Goal: Task Accomplishment & Management: Manage account settings

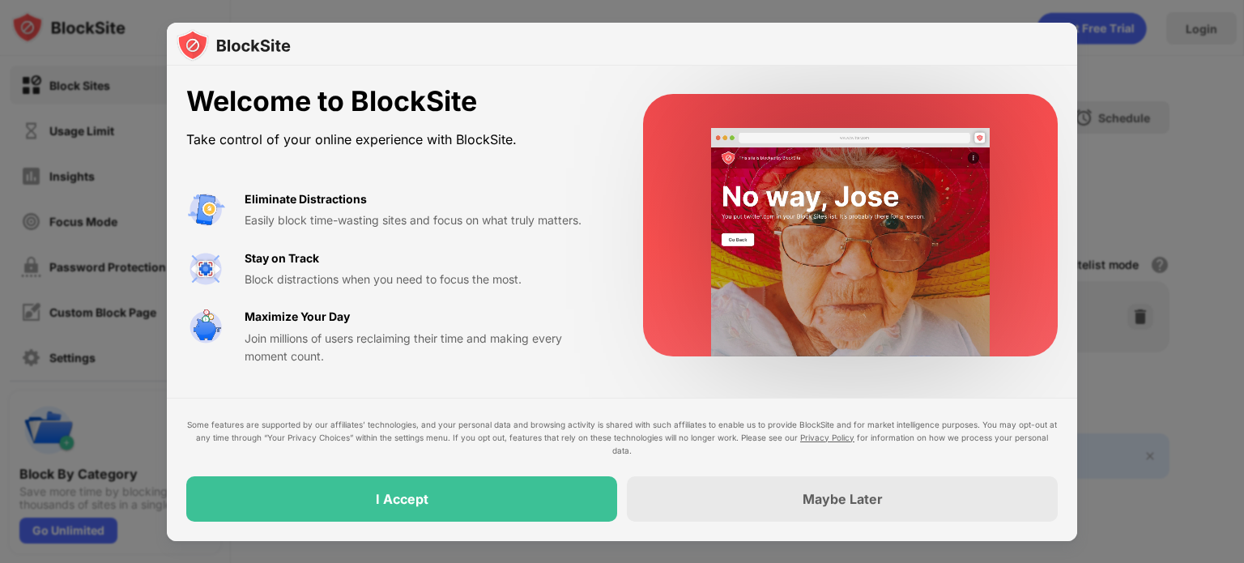
click at [843, 79] on div "Welcome to BlockSite Take control of your online experience with BlockSite. Eli…" at bounding box center [622, 225] width 911 height 319
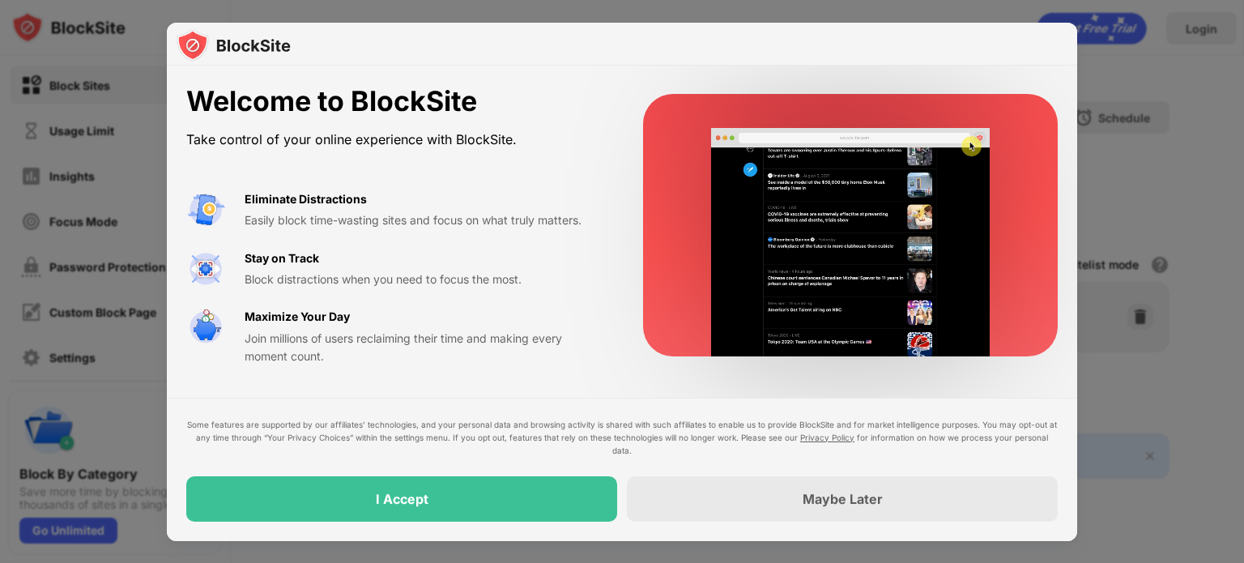
click at [540, 528] on div "Some features are supported by our affiliates’ technologies, and your personal …" at bounding box center [622, 469] width 911 height 143
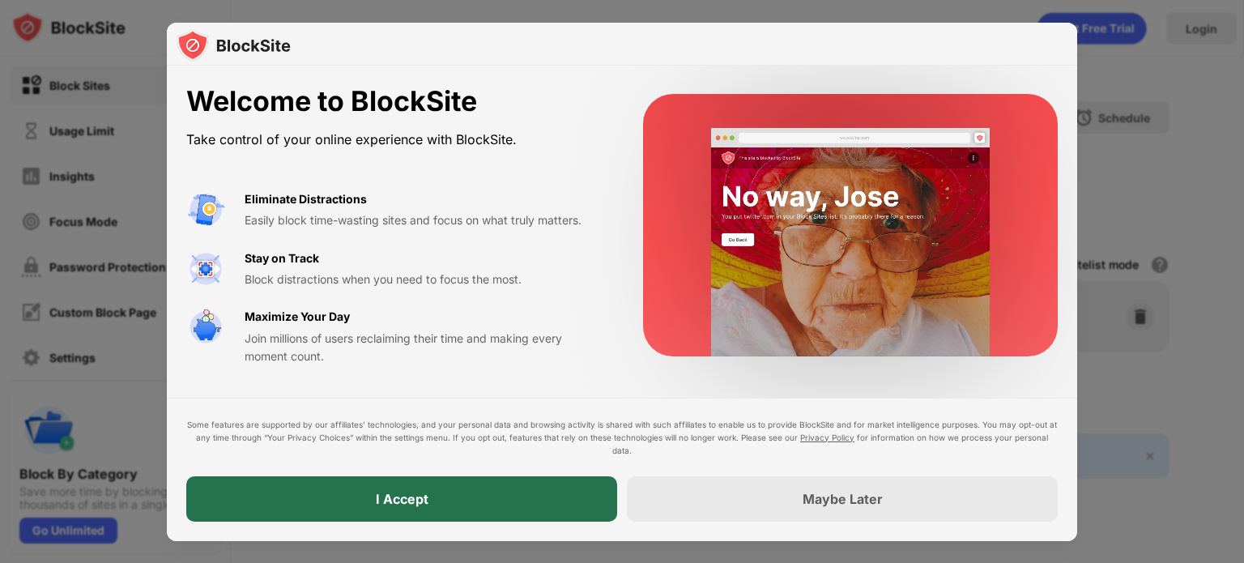
click at [476, 483] on div "I Accept" at bounding box center [401, 498] width 431 height 45
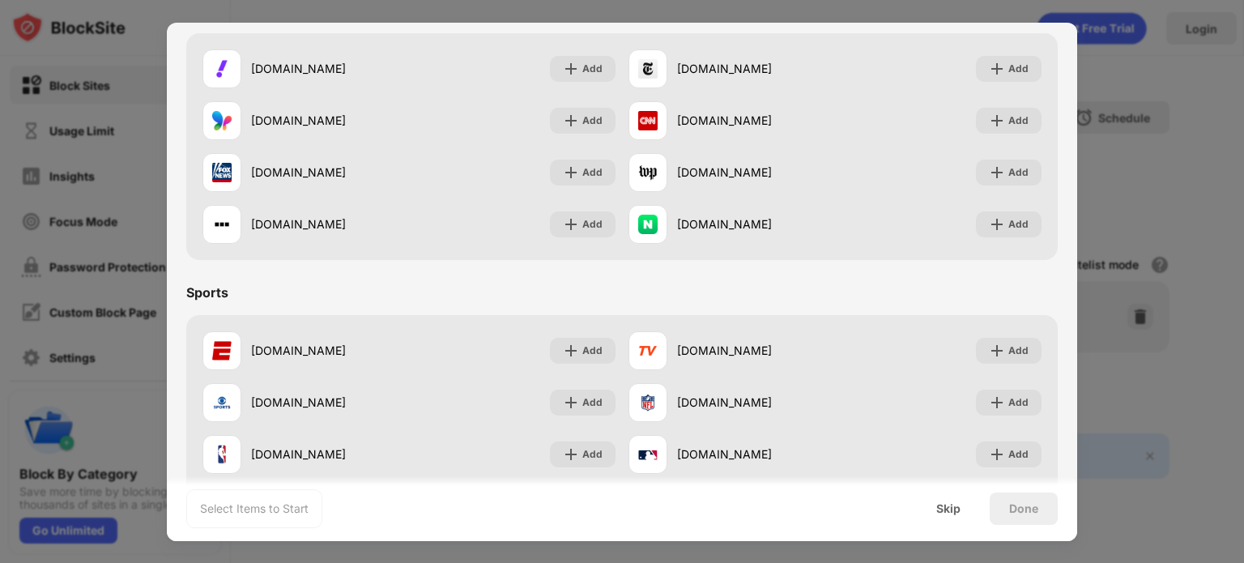
scroll to position [1053, 0]
click at [1112, 83] on div at bounding box center [622, 281] width 1244 height 563
click at [959, 500] on div "Skip" at bounding box center [948, 509] width 63 height 32
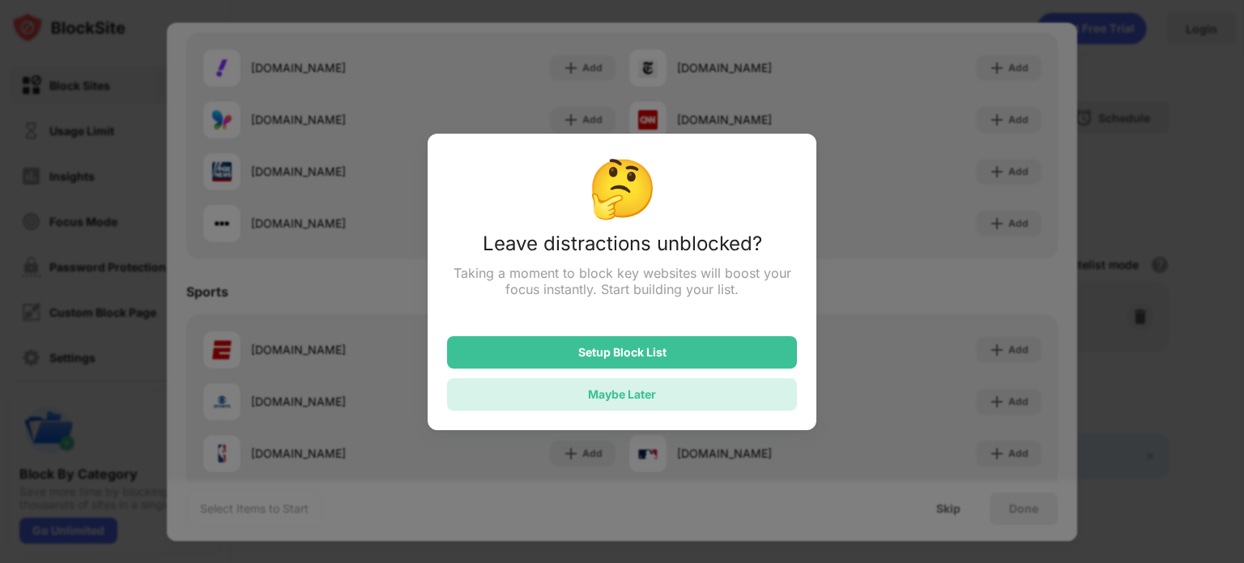
click at [626, 394] on div "Maybe Later" at bounding box center [622, 394] width 68 height 14
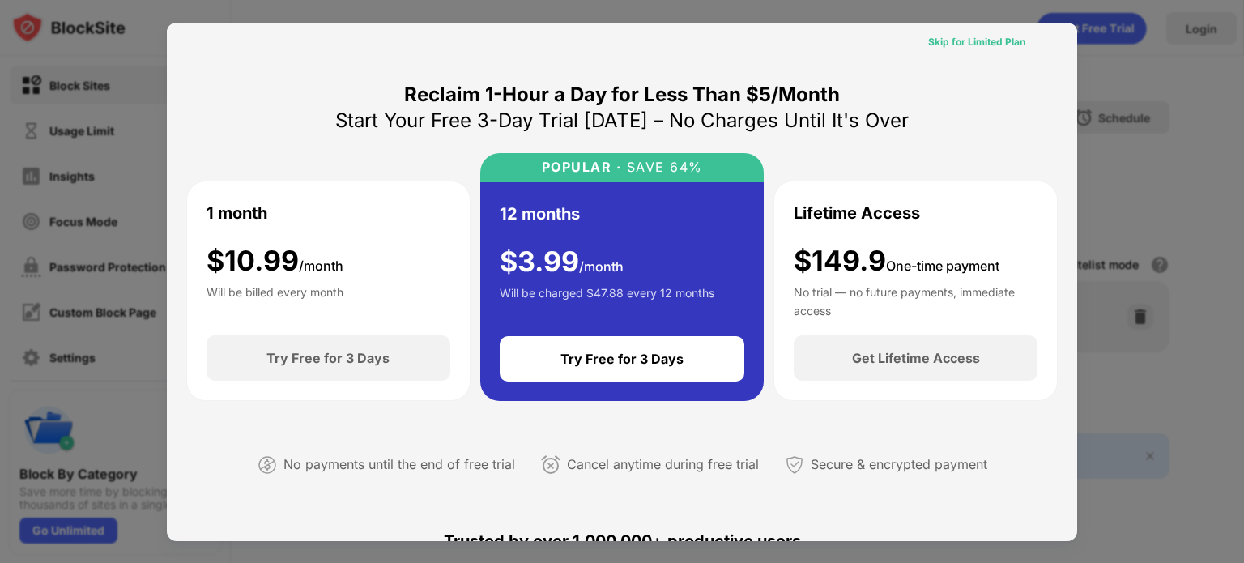
click at [991, 45] on div "Skip for Limited Plan" at bounding box center [976, 42] width 97 height 16
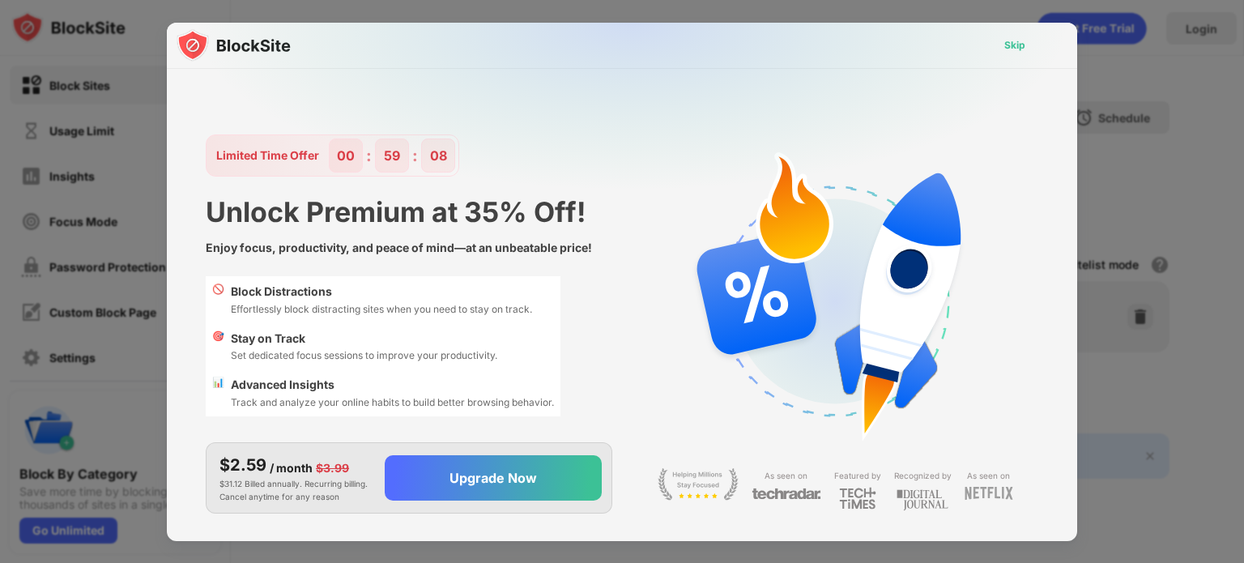
click at [1022, 45] on div "Skip" at bounding box center [1015, 45] width 21 height 16
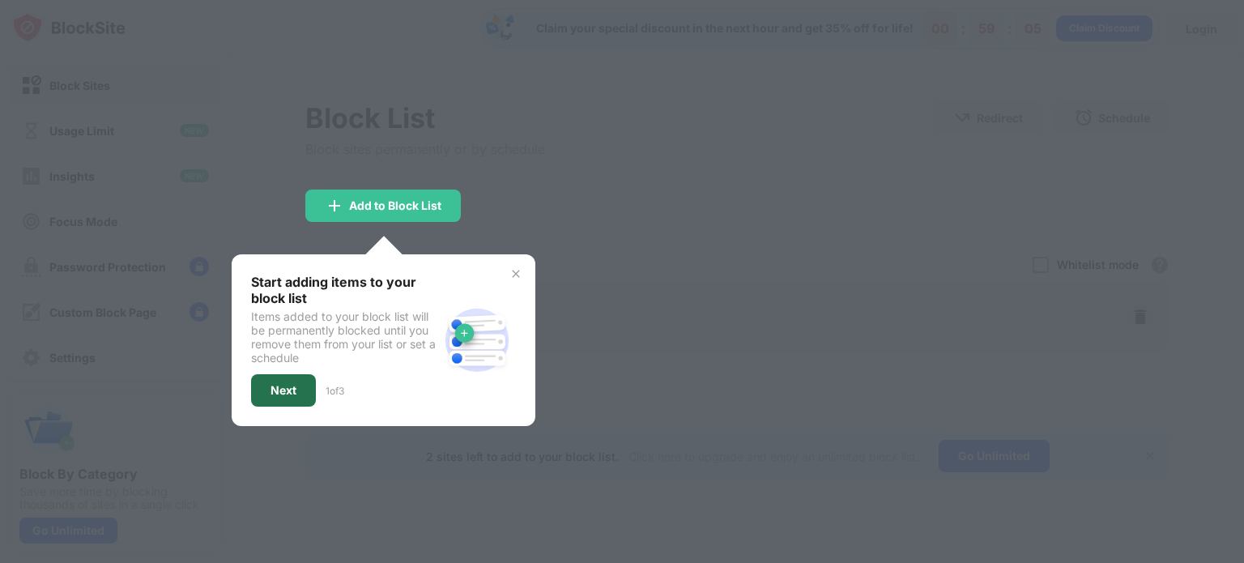
click at [292, 393] on div "Next" at bounding box center [284, 390] width 26 height 13
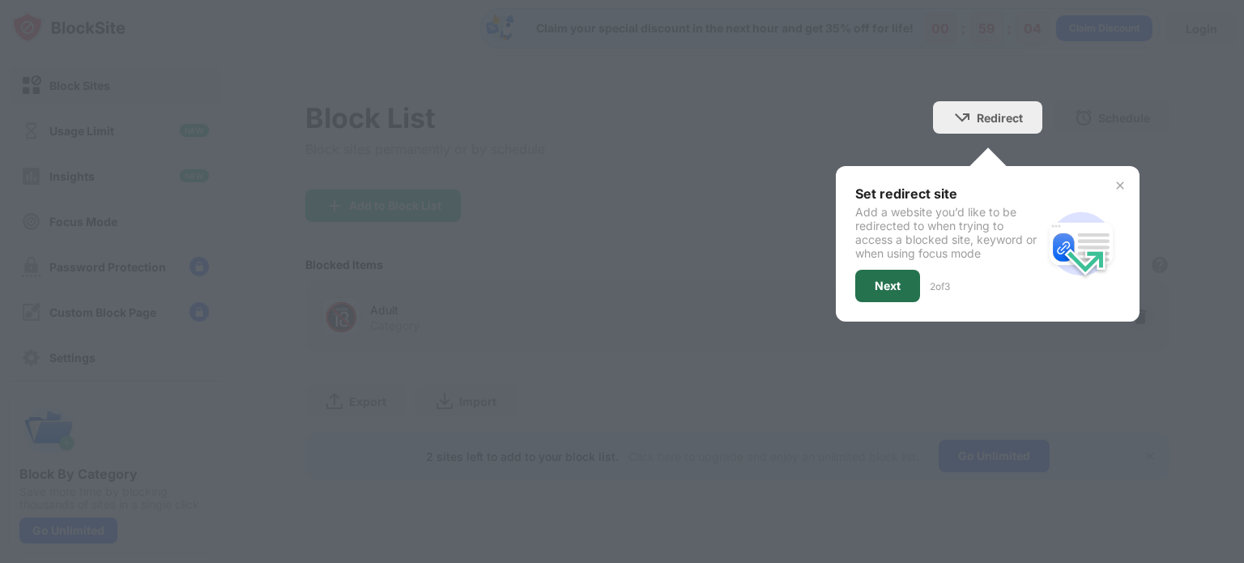
click at [881, 284] on div "Next" at bounding box center [888, 286] width 26 height 13
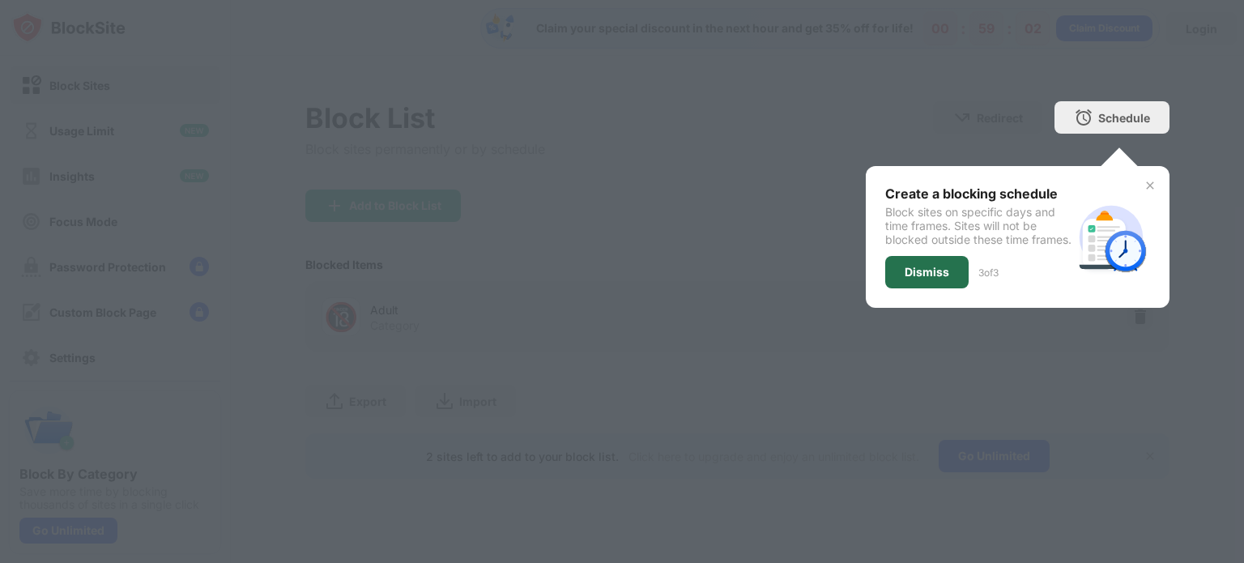
click at [894, 288] on div "Dismiss" at bounding box center [927, 272] width 83 height 32
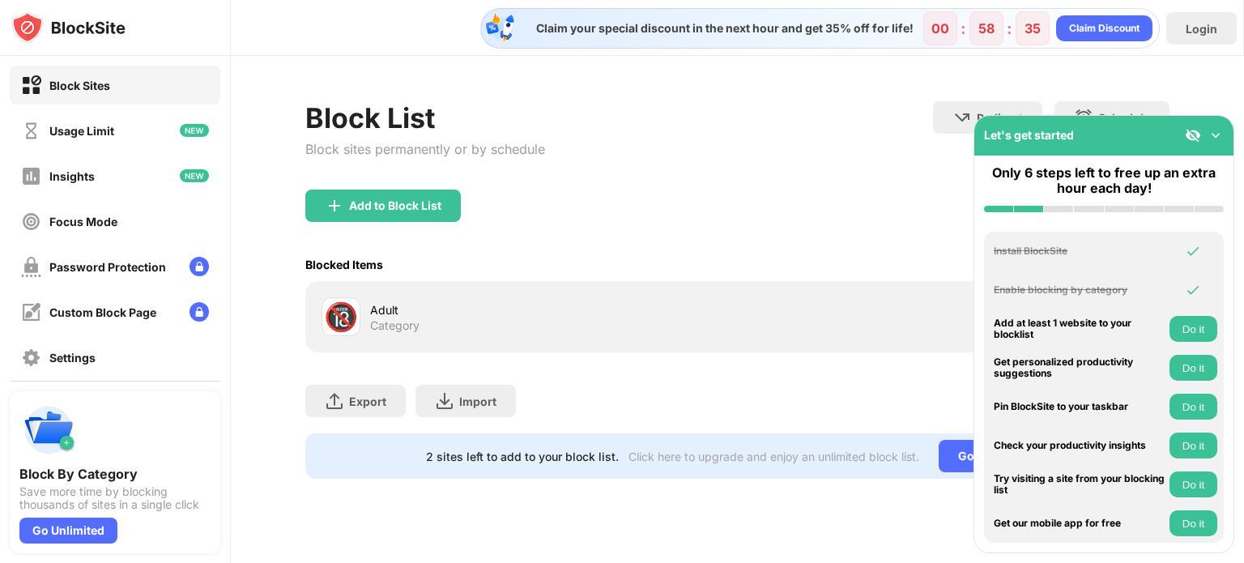
click at [815, 261] on div "Blocked Items Whitelist mode Block all websites except for those in your whitel…" at bounding box center [737, 264] width 864 height 33
click at [1215, 134] on img at bounding box center [1216, 135] width 16 height 16
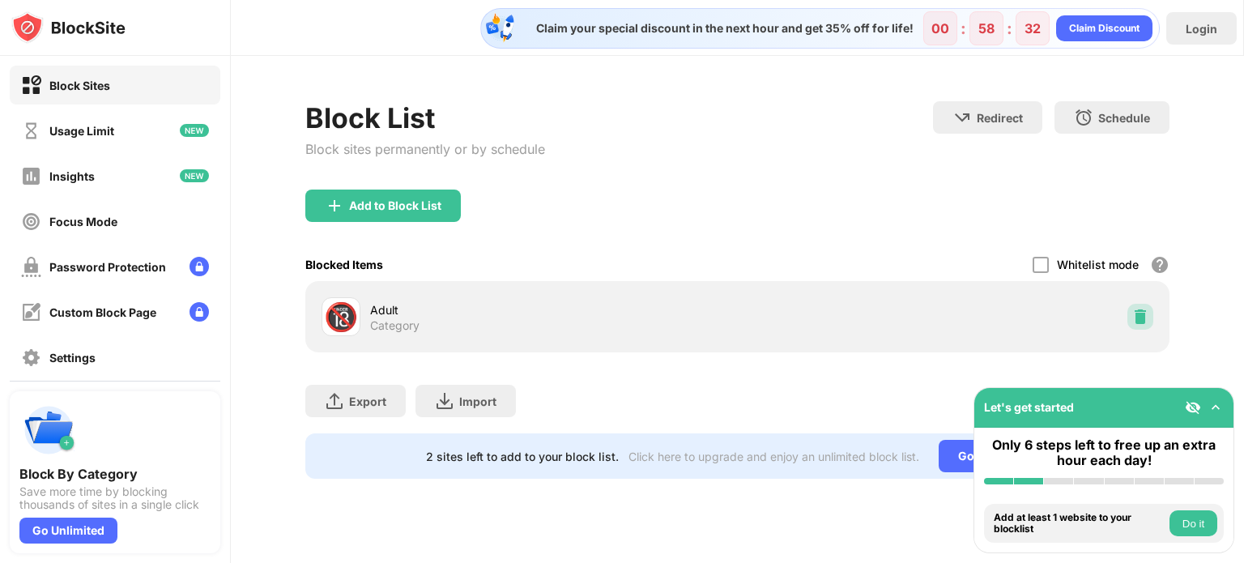
click at [1144, 318] on img at bounding box center [1141, 317] width 16 height 16
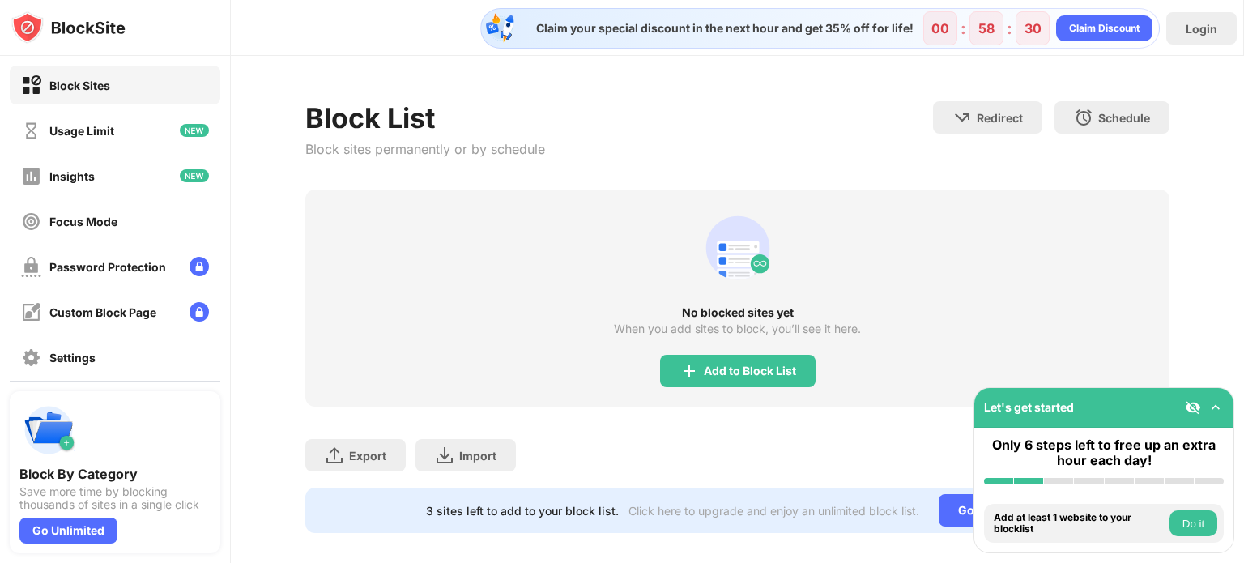
click at [756, 129] on div "Block List Block sites permanently or by schedule Redirect Choose a site to be …" at bounding box center [737, 145] width 864 height 88
